Goal: Task Accomplishment & Management: Complete application form

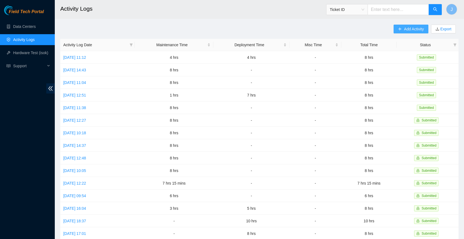
click at [409, 31] on span "Add Activity" at bounding box center [414, 29] width 20 height 6
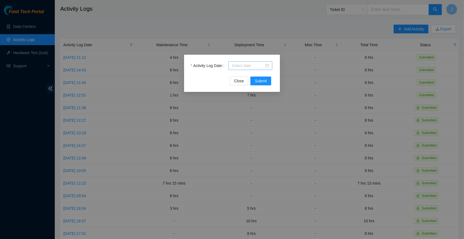
click at [266, 66] on div at bounding box center [250, 66] width 37 height 6
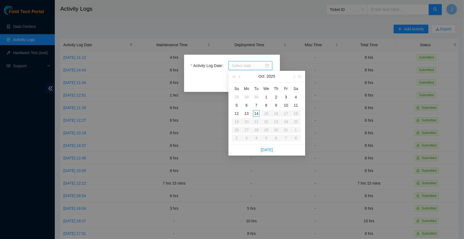
type input "[DATE]"
click at [268, 148] on link "[DATE]" at bounding box center [267, 150] width 12 height 4
type input "[DATE]"
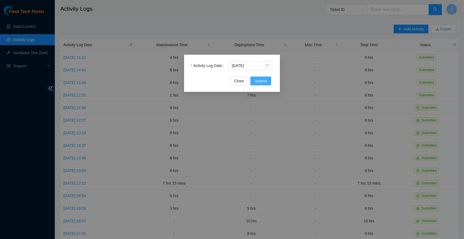
click at [265, 82] on span "Submit" at bounding box center [261, 81] width 12 height 6
click at [268, 63] on div at bounding box center [250, 66] width 37 height 6
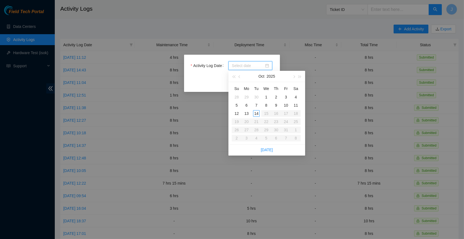
type input "[DATE]"
click at [263, 148] on link "[DATE]" at bounding box center [267, 150] width 12 height 4
type input "[DATE]"
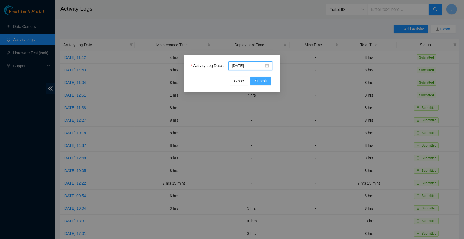
click at [258, 79] on span "Submit" at bounding box center [261, 81] width 12 height 6
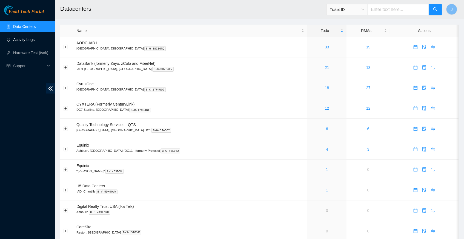
click at [27, 39] on link "Activity Logs" at bounding box center [24, 40] width 22 height 4
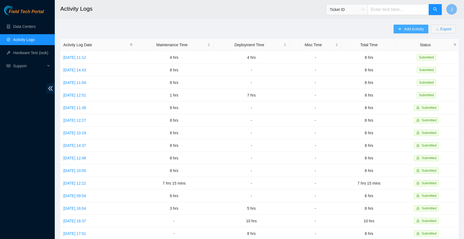
click at [410, 30] on span "Add Activity" at bounding box center [414, 29] width 20 height 6
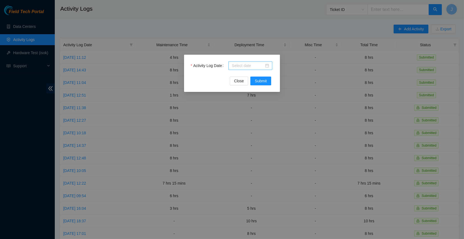
click at [267, 67] on div at bounding box center [250, 66] width 37 height 6
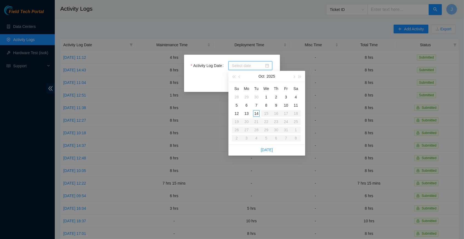
type input "[DATE]"
click at [267, 150] on link "[DATE]" at bounding box center [267, 150] width 12 height 4
type input "[DATE]"
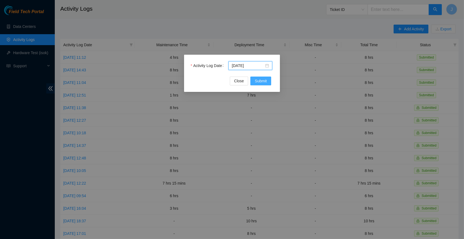
click at [264, 84] on button "Submit" at bounding box center [260, 81] width 21 height 9
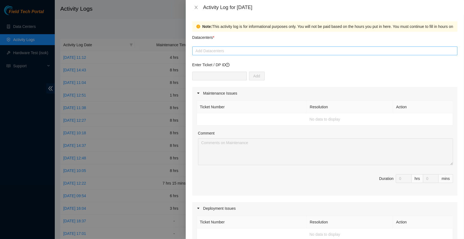
click at [225, 53] on div at bounding box center [325, 51] width 262 height 7
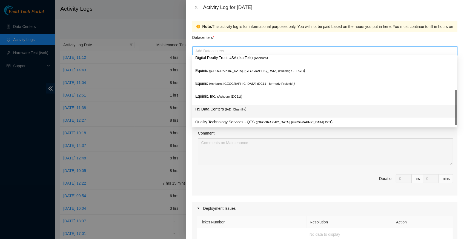
scroll to position [66, 0]
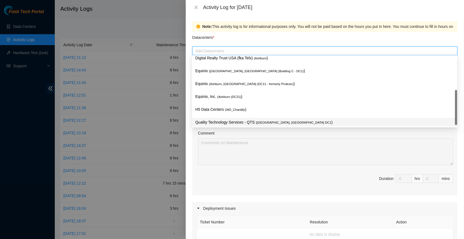
click at [240, 120] on p "Quality Technology Services - QTS ( Ashburn, VA DC1 )" at bounding box center [324, 122] width 258 height 6
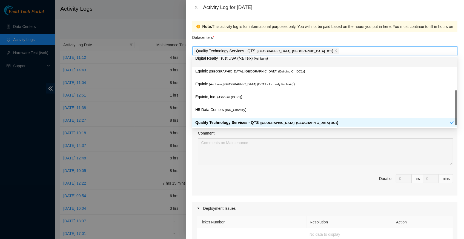
click at [292, 35] on div "Datacenters *" at bounding box center [324, 39] width 265 height 15
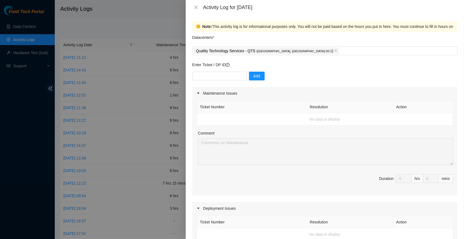
click at [216, 79] on div at bounding box center [219, 76] width 54 height 9
click at [215, 77] on input "text" at bounding box center [219, 76] width 54 height 9
type input "DP81248"
click at [257, 74] on span "Add" at bounding box center [256, 76] width 7 height 6
click at [306, 52] on div "Quality Technology Services - QTS ( Ashburn, VA DC1 )" at bounding box center [325, 51] width 262 height 8
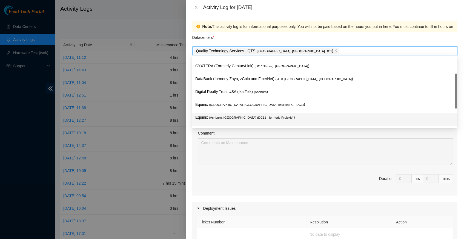
scroll to position [33, 0]
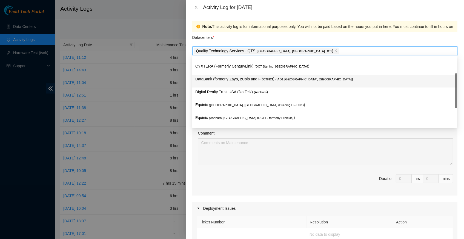
click at [303, 81] on span "( IAD1 Ashburn, VA" at bounding box center [313, 79] width 76 height 3
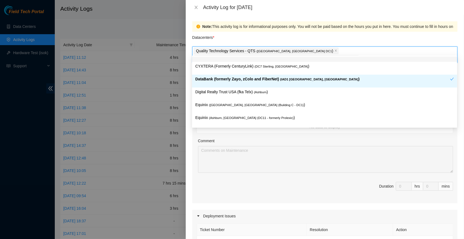
click at [300, 36] on div "Datacenters *" at bounding box center [324, 39] width 265 height 15
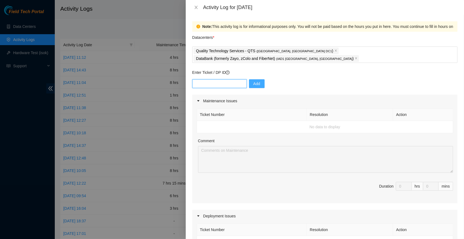
click at [222, 79] on input "text" at bounding box center [219, 83] width 54 height 9
type input "DP81248"
click at [258, 81] on span "Add" at bounding box center [256, 84] width 7 height 6
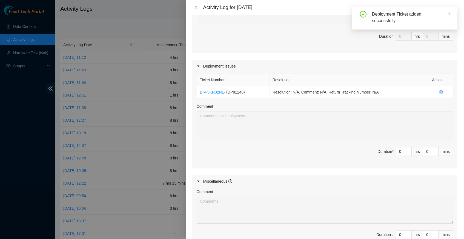
scroll to position [153, 0]
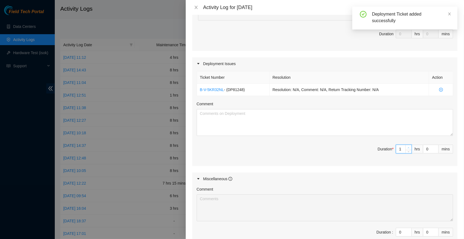
type input "1"
click at [407, 147] on icon "up" at bounding box center [408, 148] width 2 height 2
type input "2"
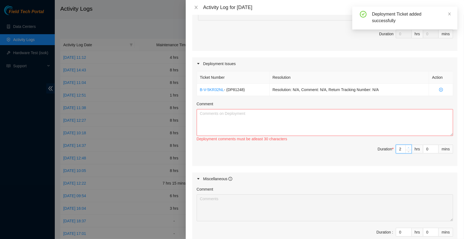
click at [407, 147] on icon "up" at bounding box center [408, 148] width 2 height 2
type input "3"
click at [407, 147] on icon "up" at bounding box center [408, 148] width 2 height 2
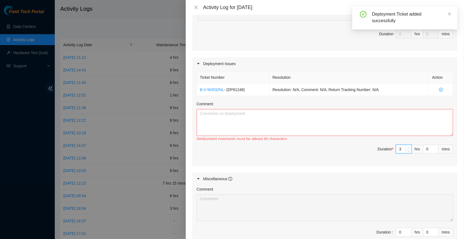
type input "4"
type input "5"
click at [407, 147] on icon "up" at bounding box center [408, 148] width 2 height 2
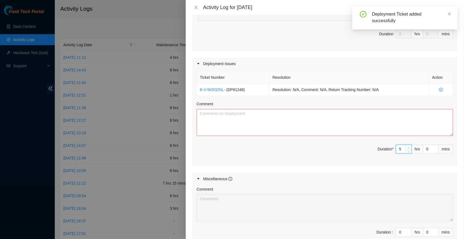
type input "6"
click at [407, 147] on icon "up" at bounding box center [408, 148] width 2 height 2
type input "7"
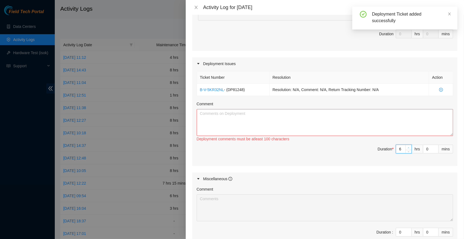
type input "7"
type input "8"
click at [407, 147] on icon "up" at bounding box center [408, 148] width 2 height 2
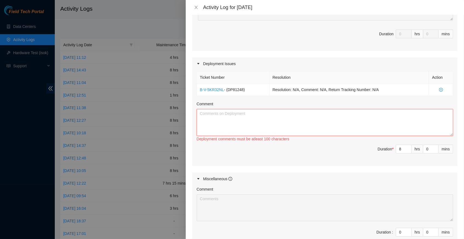
click at [236, 109] on textarea "Comment" at bounding box center [325, 122] width 256 height 27
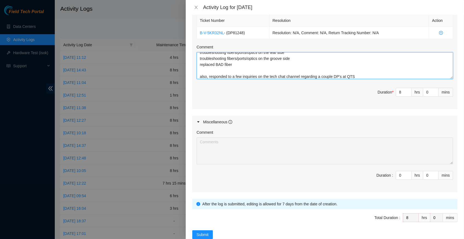
scroll to position [0, 0]
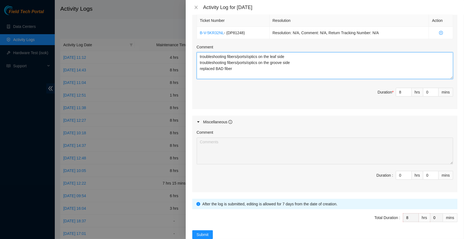
click at [460, 164] on div "Note: This activity log is for informational purposes only. You will not be pai…" at bounding box center [325, 127] width 278 height 225
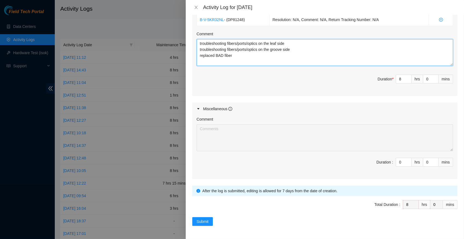
scroll to position [308, 0]
type textarea "troubleshooting fibers/ports/optics on the leaf side troubleshooting fibers/por…"
click at [202, 224] on span "Submit" at bounding box center [203, 222] width 12 height 6
